Goal: Find specific page/section: Find specific page/section

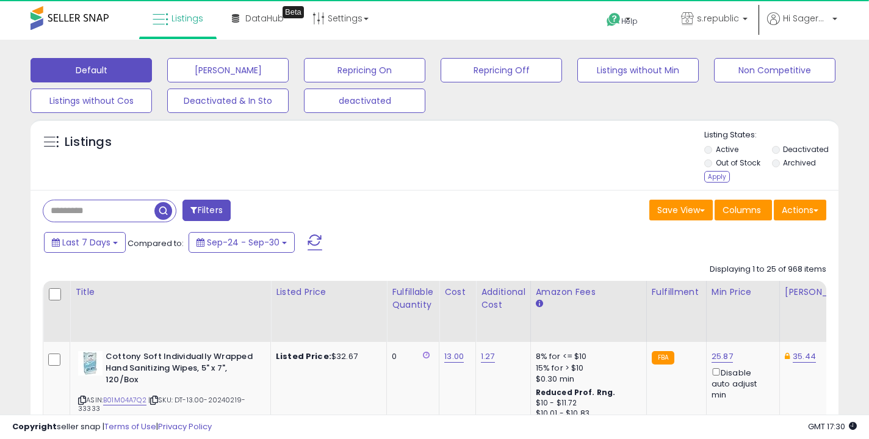
click at [725, 171] on li "Out of Stock" at bounding box center [737, 163] width 66 height 13
click at [708, 176] on div "Apply" at bounding box center [717, 177] width 26 height 12
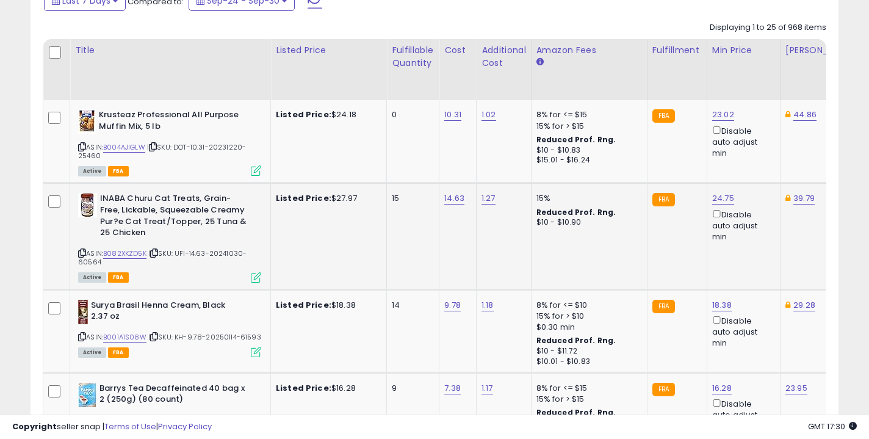
scroll to position [385, 0]
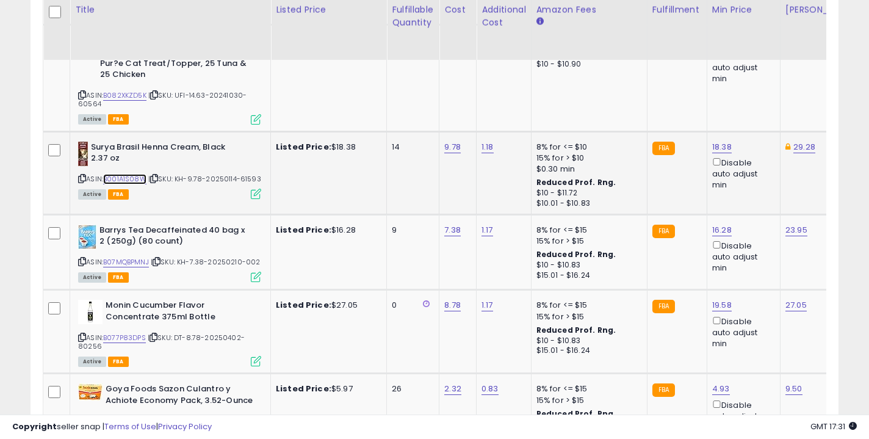
click at [134, 184] on link "B001A1S08W" at bounding box center [124, 179] width 43 height 10
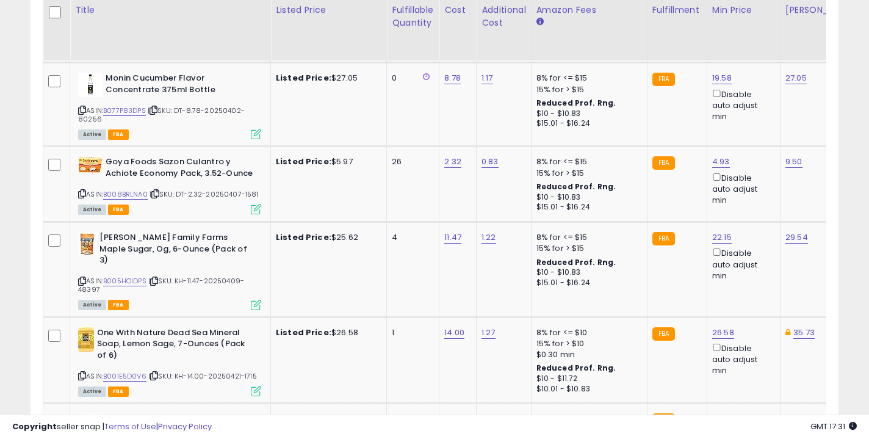
scroll to position [706, 0]
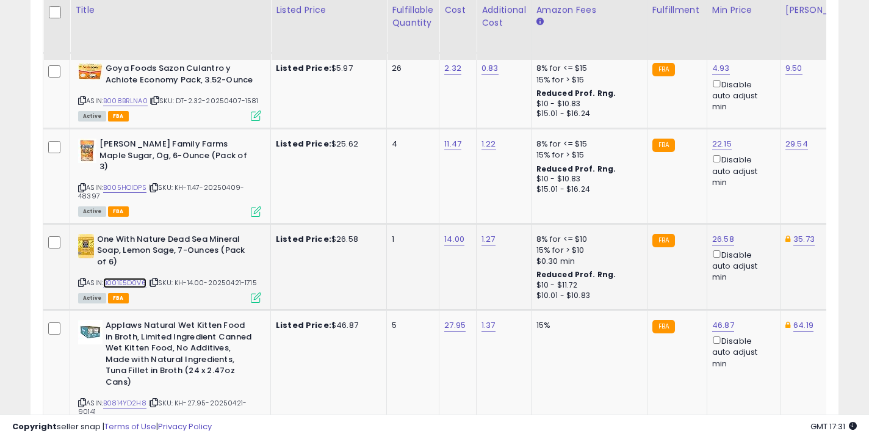
click at [118, 278] on link "B001E5D0V6" at bounding box center [124, 283] width 43 height 10
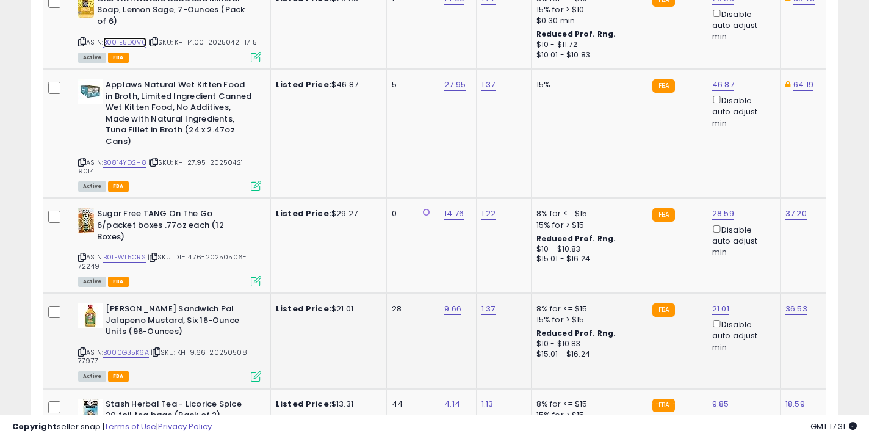
scroll to position [953, 0]
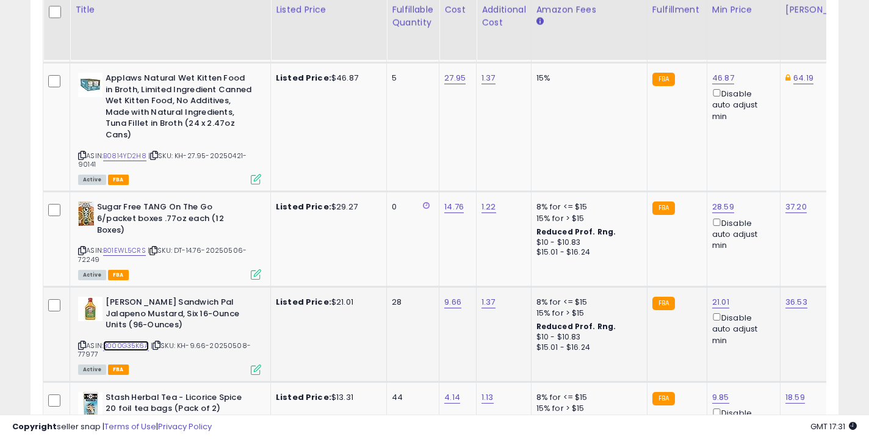
click at [112, 341] on link "B000G35K6A" at bounding box center [126, 346] width 46 height 10
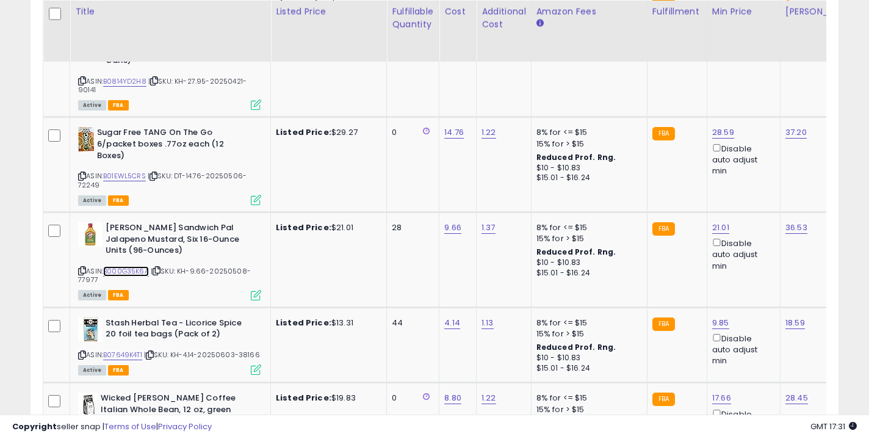
scroll to position [1428, 0]
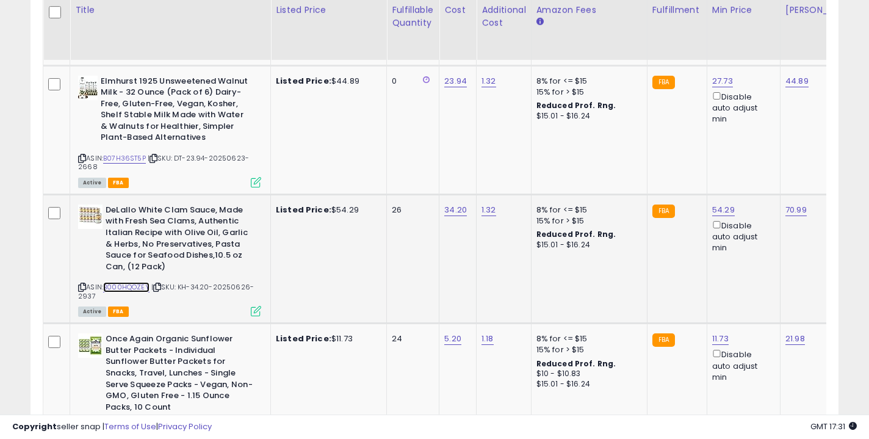
click at [119, 282] on link "B000HQOZEY" at bounding box center [126, 287] width 46 height 10
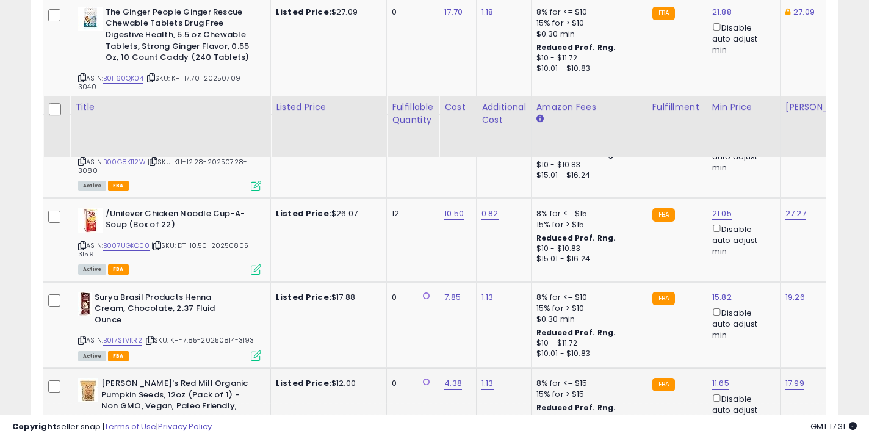
scroll to position [1992, 0]
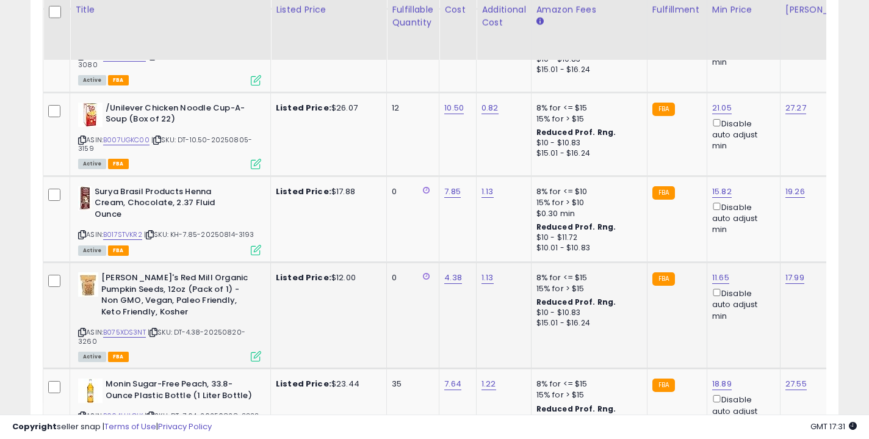
click at [130, 285] on div "ASIN: B075XDS3NT | SKU: DT-4.38-20250820-3260 Active FBA" at bounding box center [169, 316] width 183 height 88
click at [129, 327] on link "B075XDS3NT" at bounding box center [124, 332] width 43 height 10
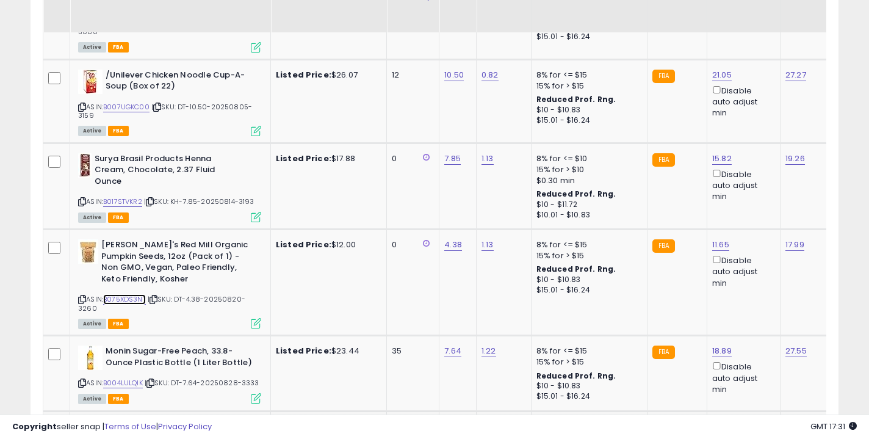
scroll to position [2186, 0]
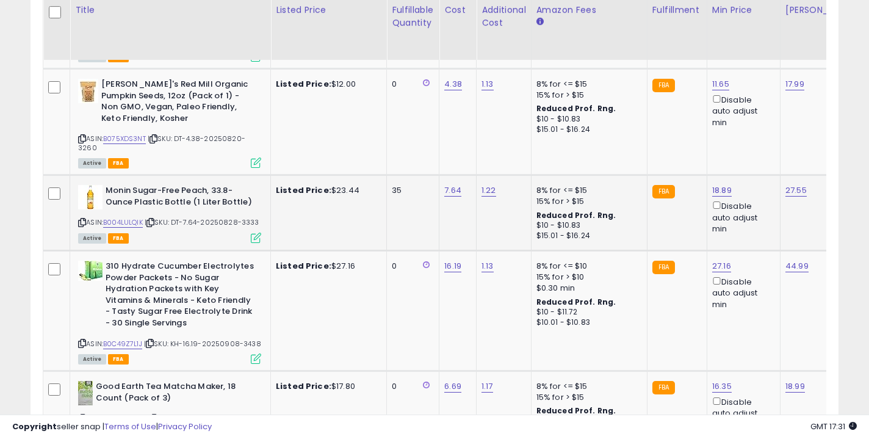
click at [132, 185] on div "ASIN: B004LULQIK | SKU: DT-7.64-20250828-3333 Active FBA" at bounding box center [169, 213] width 183 height 57
click at [134, 217] on link "B004LULQIK" at bounding box center [123, 222] width 40 height 10
click at [120, 339] on link "B0C49Z7L1J" at bounding box center [122, 344] width 39 height 10
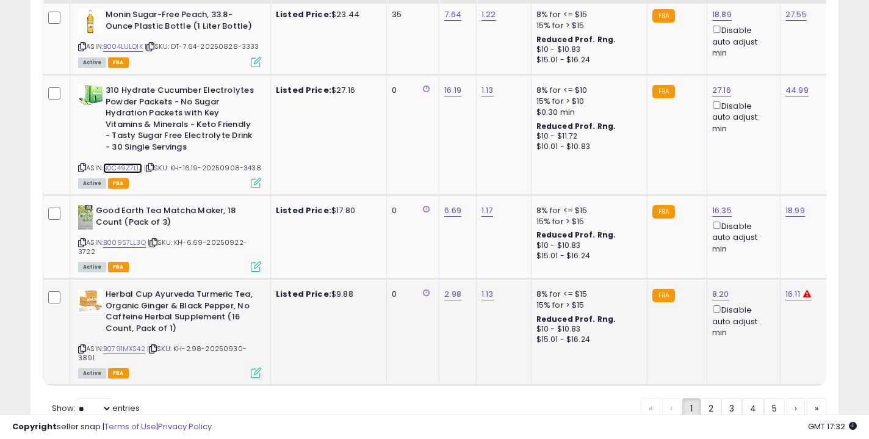
scroll to position [2366, 0]
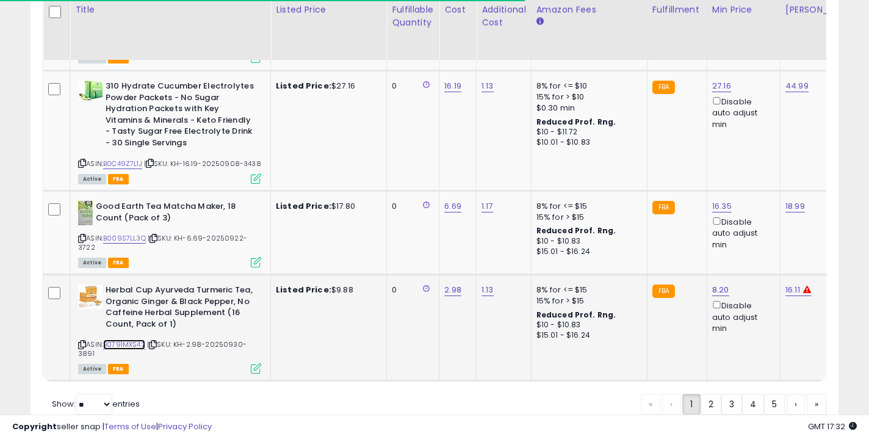
click at [129, 339] on link "B0791MXS42" at bounding box center [124, 344] width 42 height 10
